Goal: Transaction & Acquisition: Purchase product/service

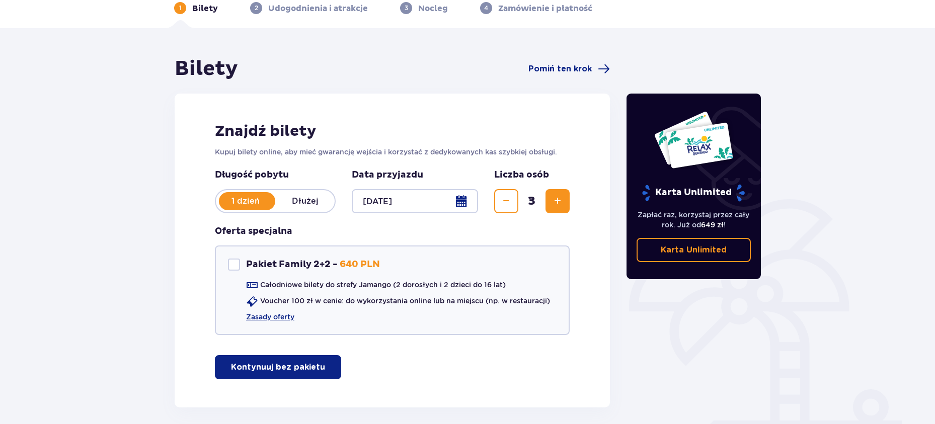
scroll to position [94, 0]
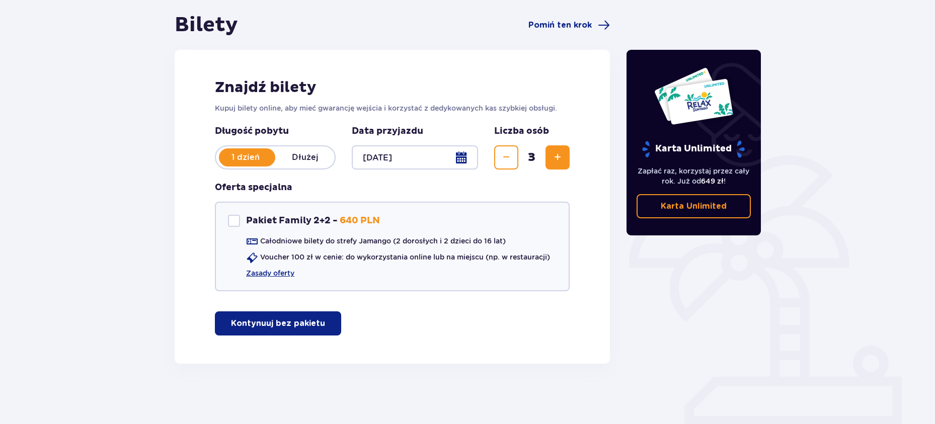
click at [264, 330] on button "Kontynuuj bez pakietu" at bounding box center [278, 324] width 126 height 24
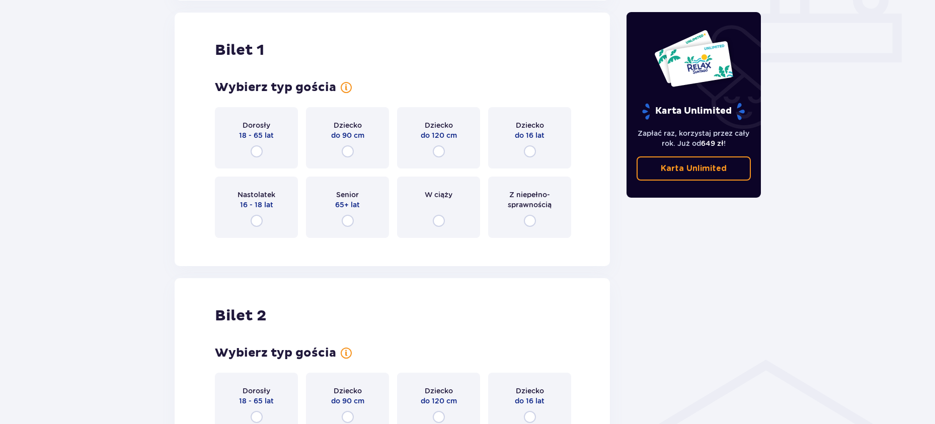
scroll to position [458, 0]
click at [258, 149] on input "radio" at bounding box center [257, 151] width 12 height 12
radio input "true"
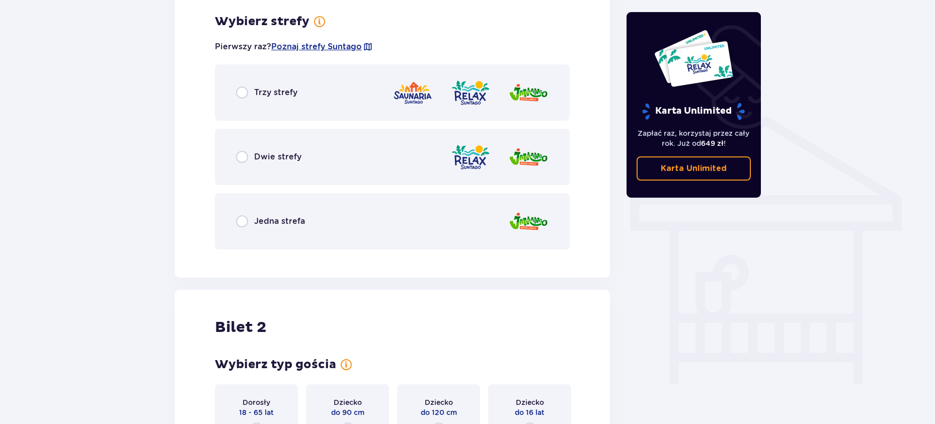
scroll to position [704, 0]
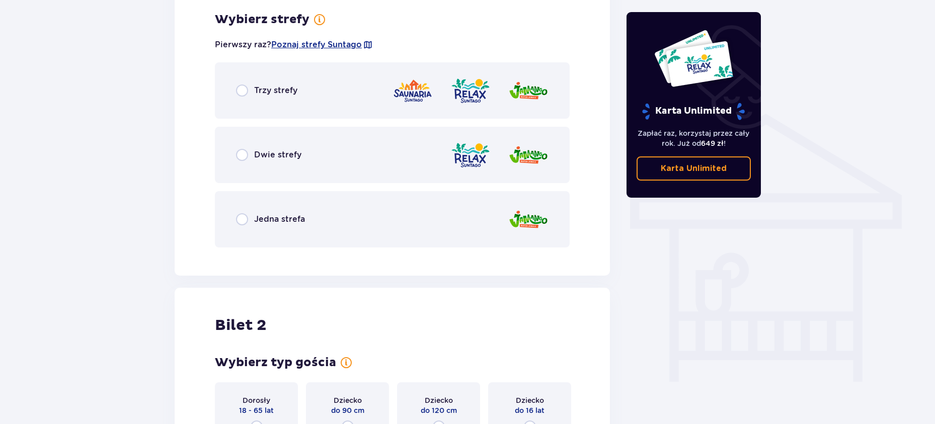
click at [241, 156] on input "radio" at bounding box center [242, 155] width 12 height 12
radio input "true"
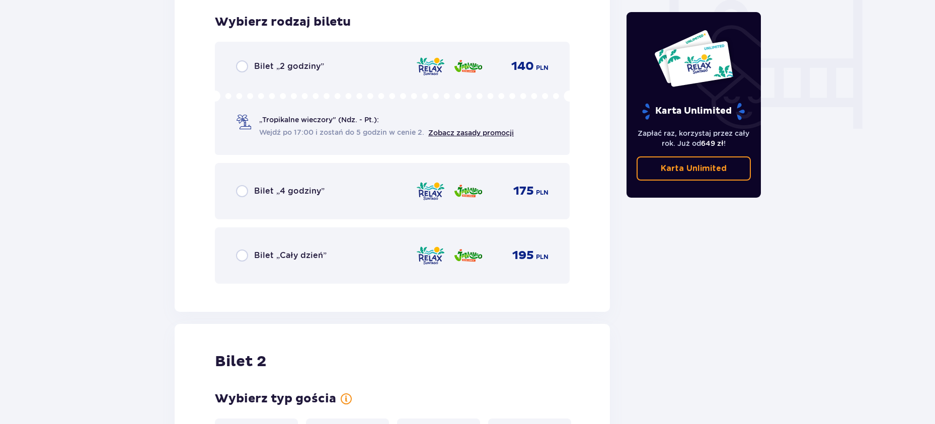
scroll to position [959, 0]
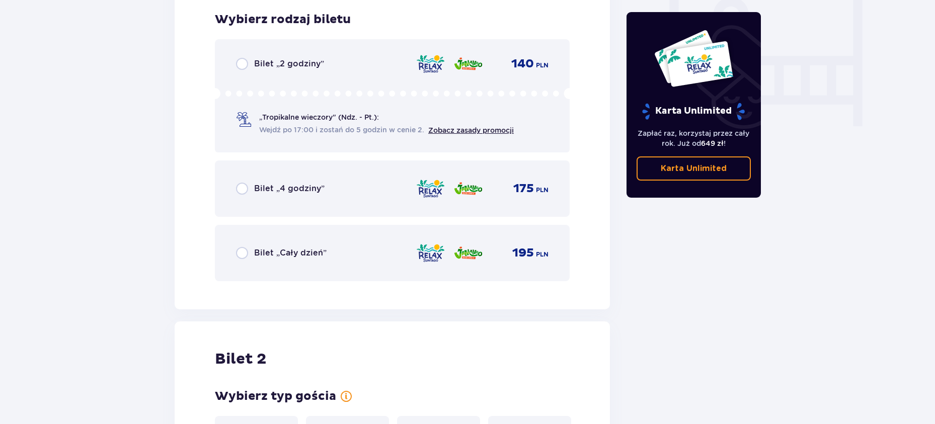
click at [244, 61] on input "radio" at bounding box center [242, 64] width 12 height 12
radio input "true"
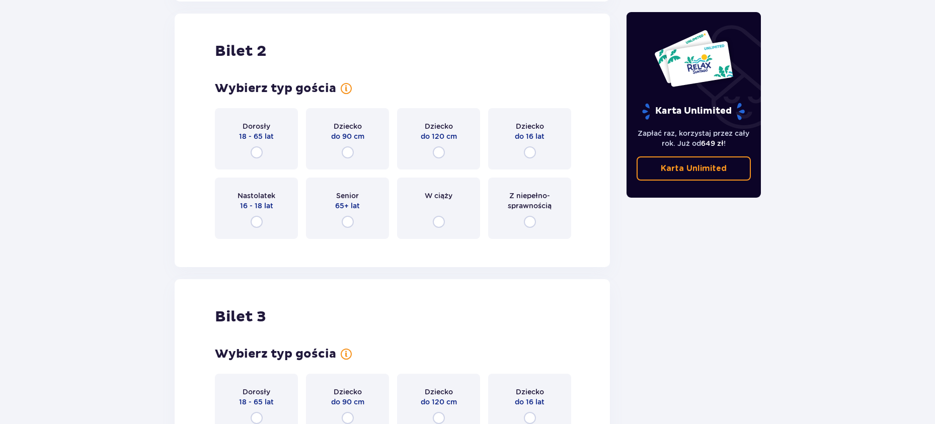
scroll to position [1269, 0]
click at [259, 152] on input "radio" at bounding box center [257, 151] width 12 height 12
radio input "true"
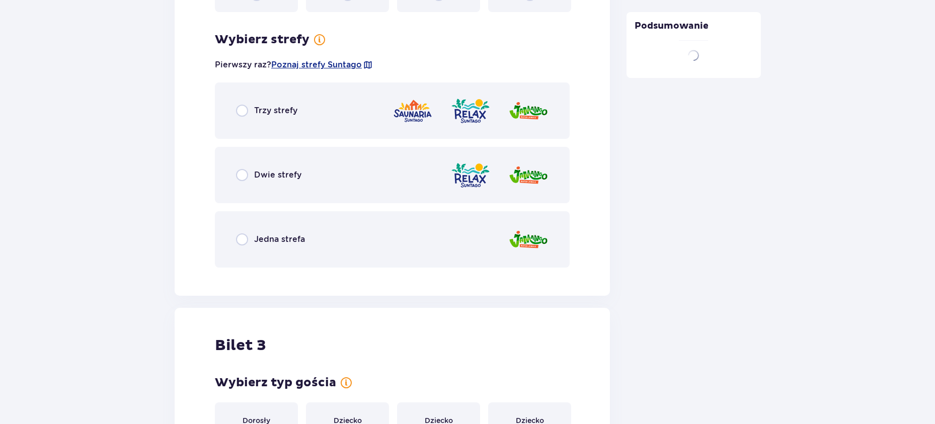
scroll to position [1515, 0]
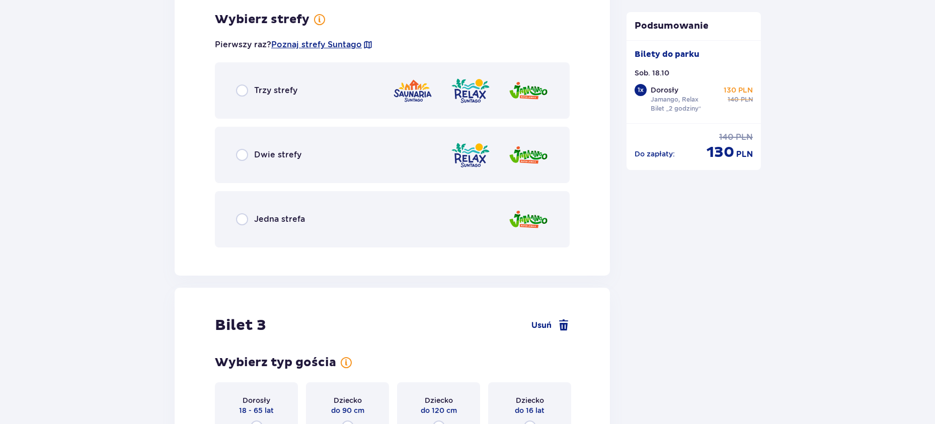
click at [242, 154] on input "radio" at bounding box center [242, 155] width 12 height 12
radio input "true"
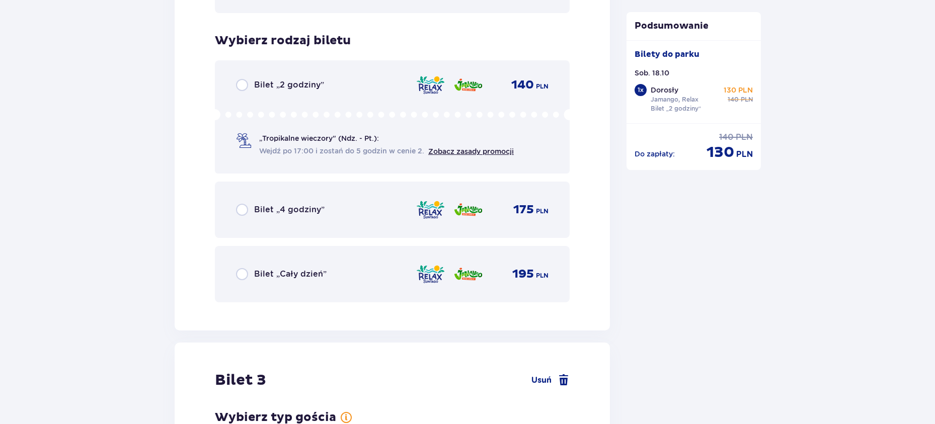
scroll to position [1770, 0]
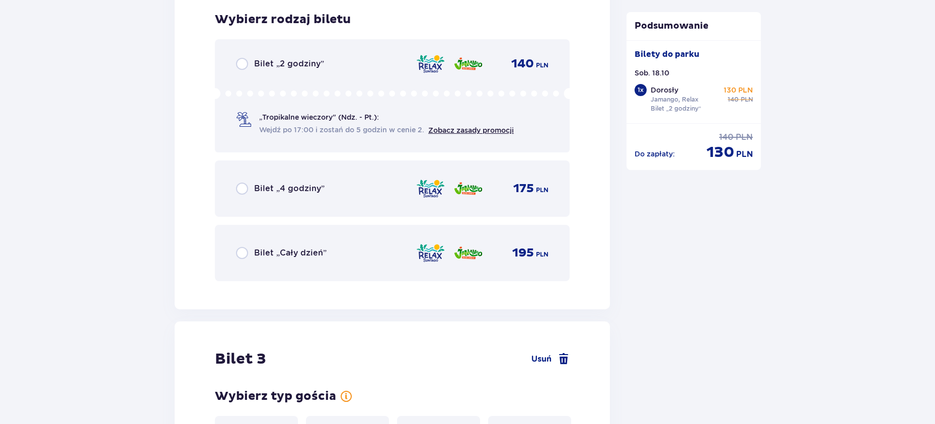
click at [242, 65] on input "radio" at bounding box center [242, 64] width 12 height 12
radio input "true"
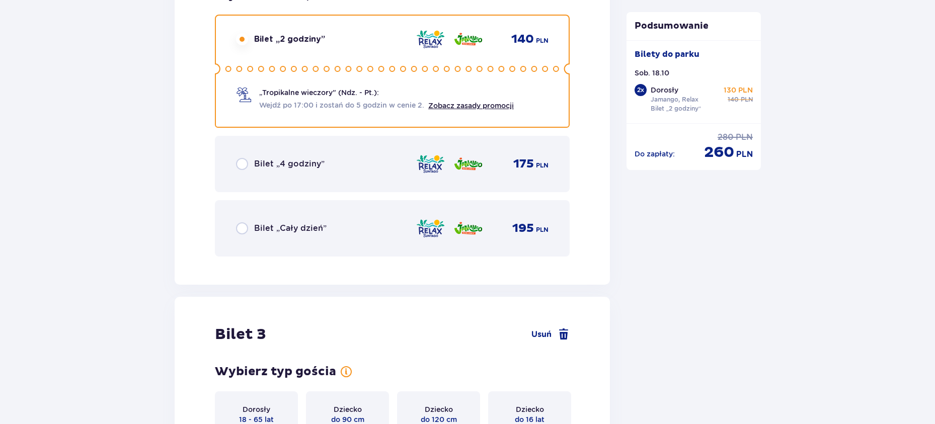
scroll to position [2030, 0]
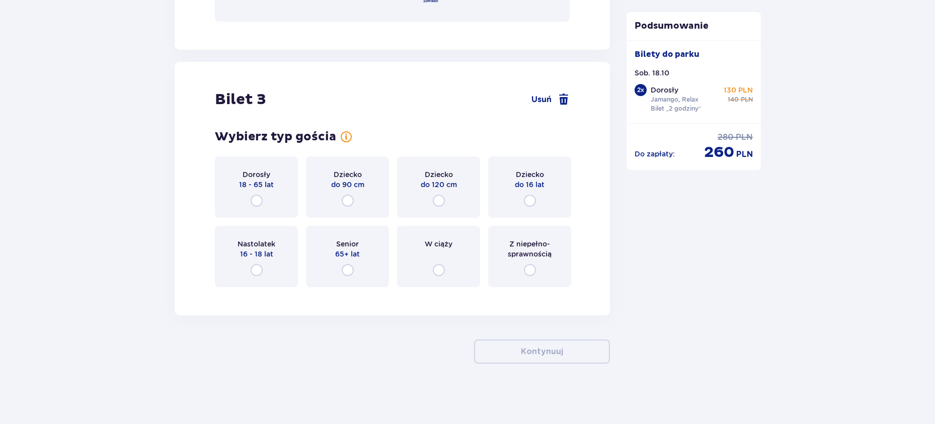
click at [437, 201] on input "radio" at bounding box center [439, 201] width 12 height 12
radio input "true"
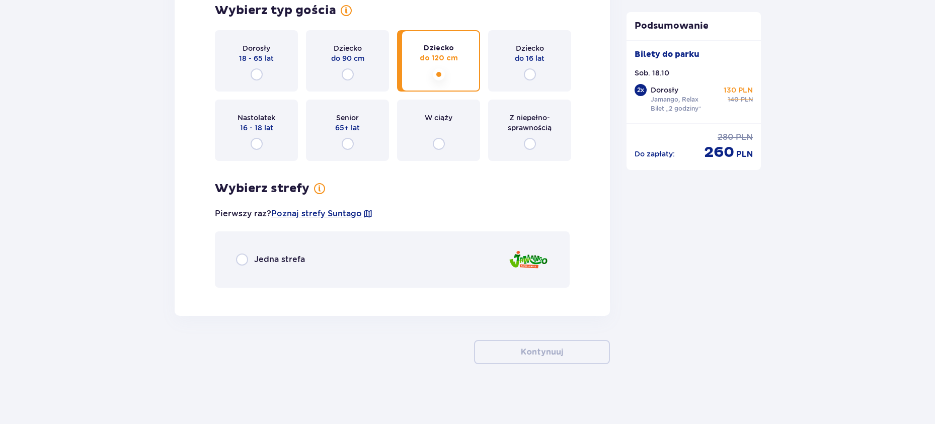
scroll to position [2157, 0]
click at [242, 259] on input "radio" at bounding box center [242, 259] width 12 height 12
radio input "true"
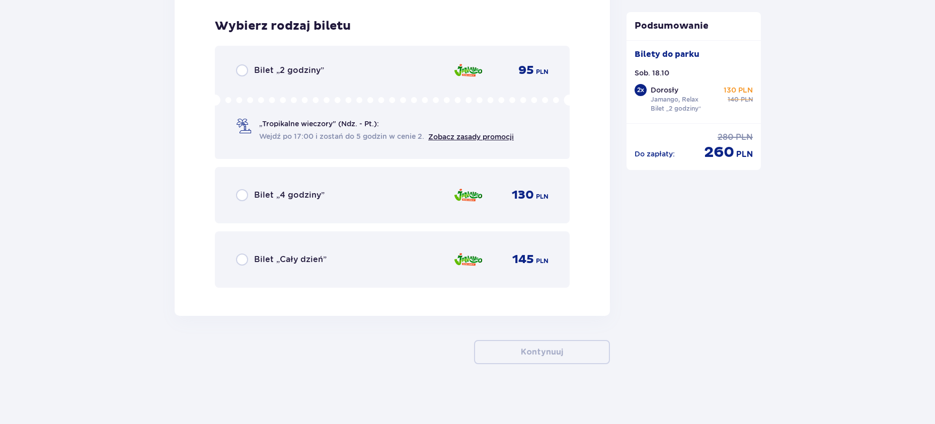
scroll to position [2446, 0]
click at [239, 67] on input "radio" at bounding box center [242, 70] width 12 height 12
radio input "true"
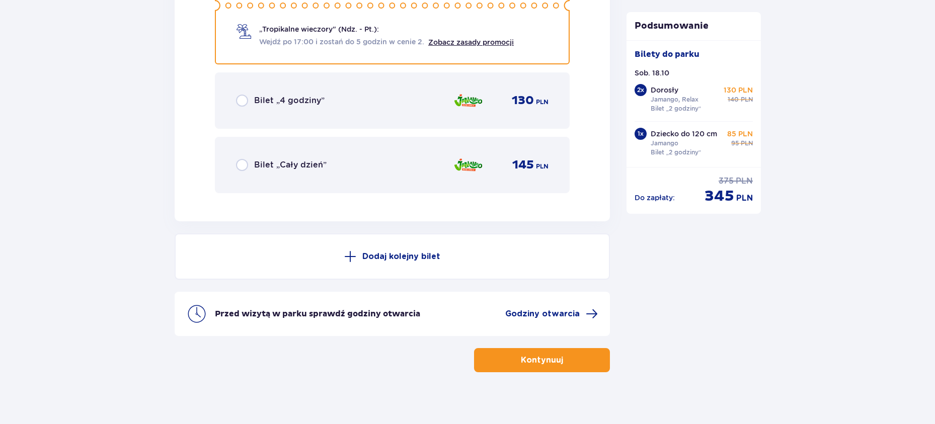
scroll to position [2549, 0]
